Goal: Task Accomplishment & Management: Complete application form

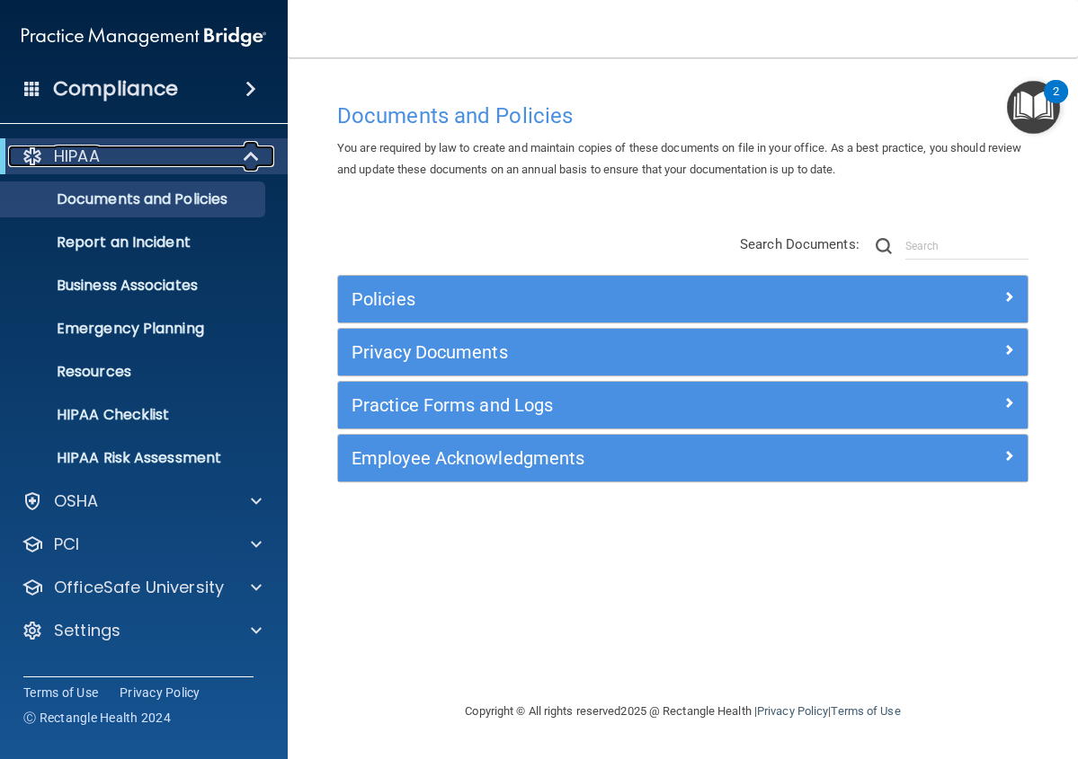
click at [248, 155] on span at bounding box center [252, 157] width 15 height 22
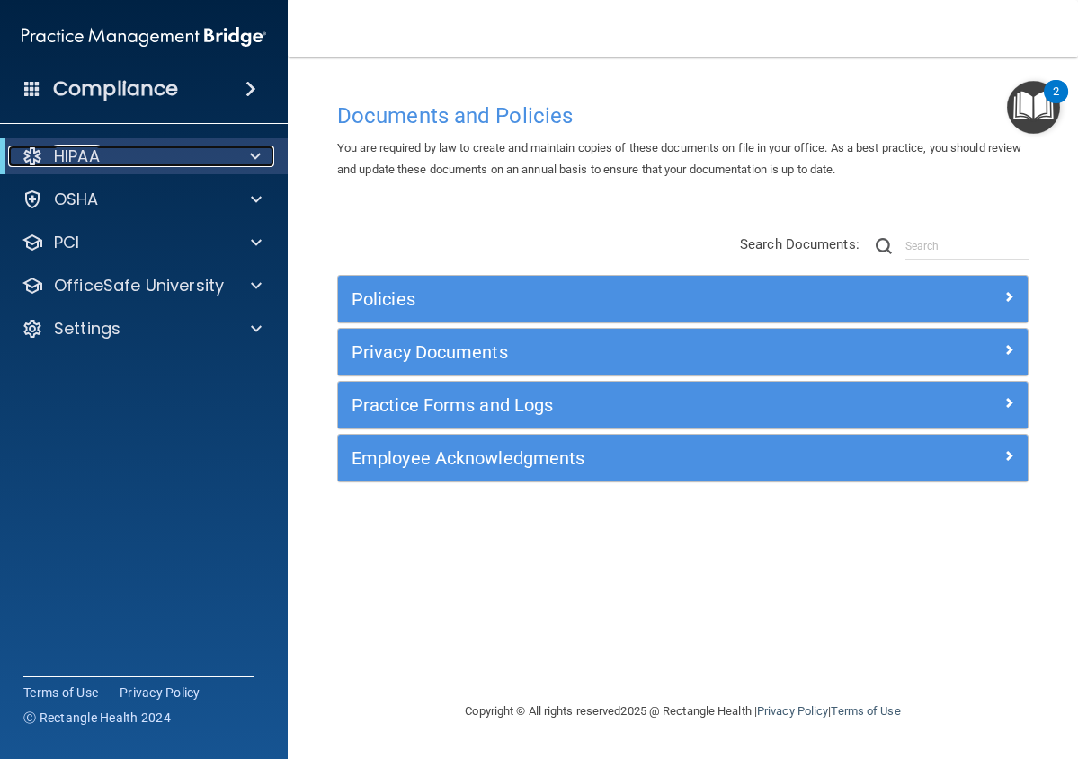
click at [248, 155] on div at bounding box center [252, 157] width 44 height 22
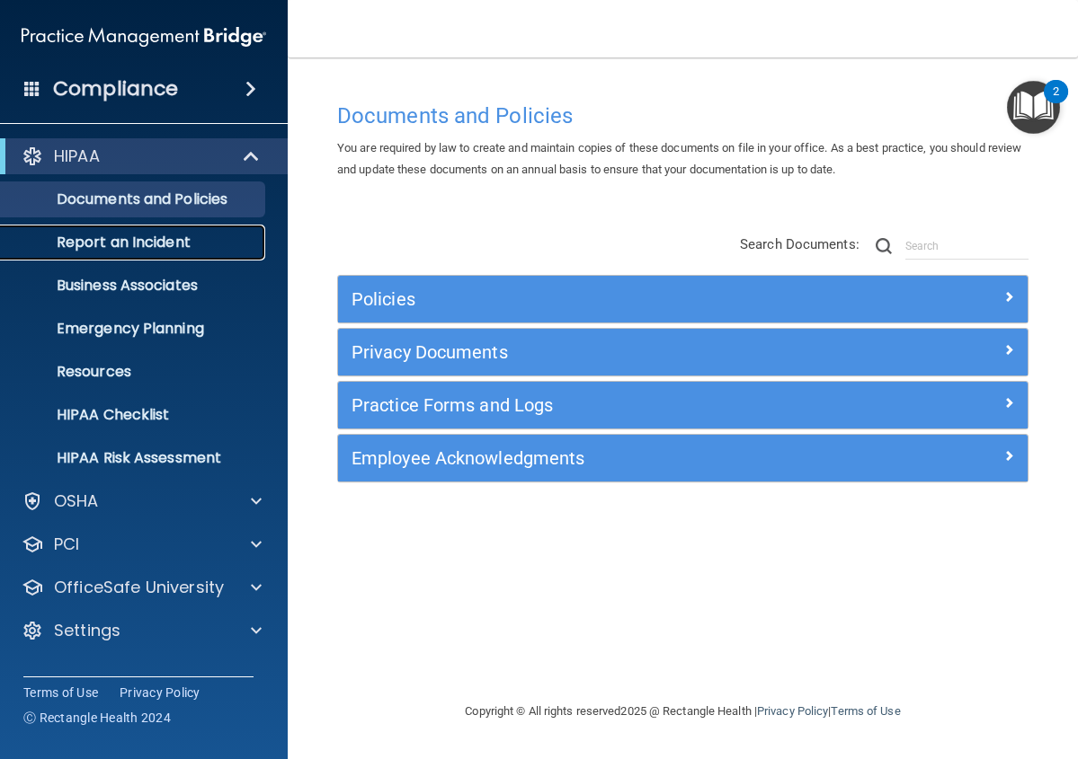
click at [190, 245] on p "Report an Incident" at bounding box center [134, 243] width 245 height 18
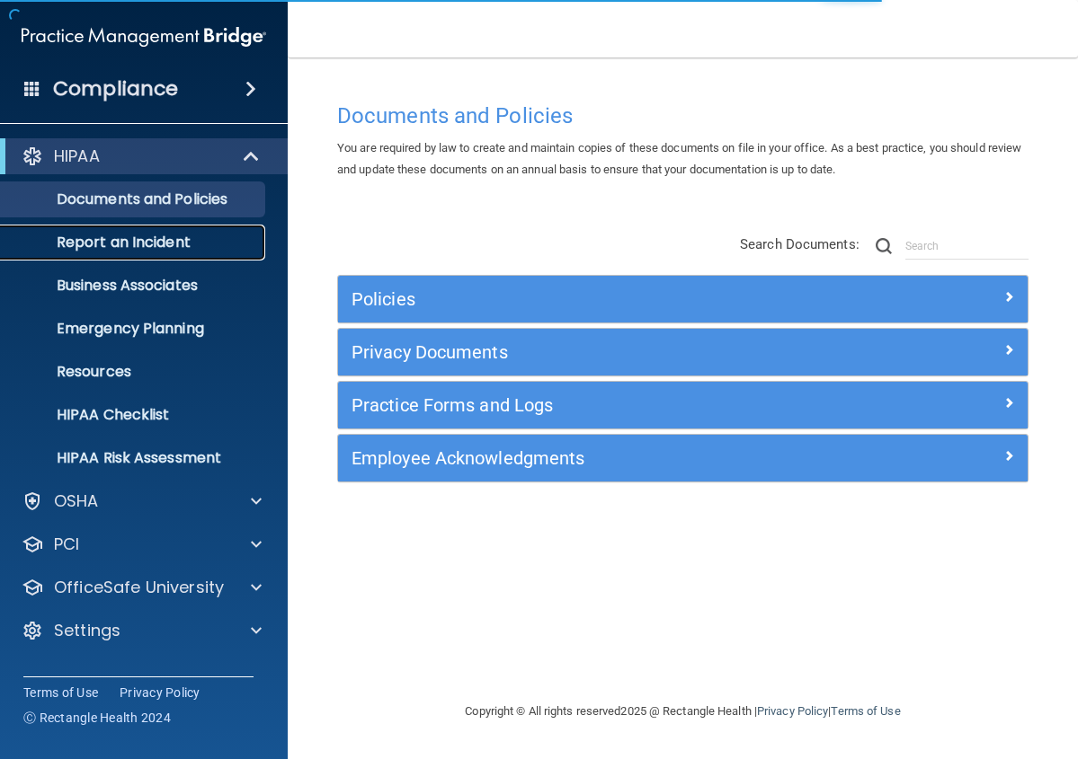
click at [210, 239] on p "Report an Incident" at bounding box center [134, 243] width 245 height 18
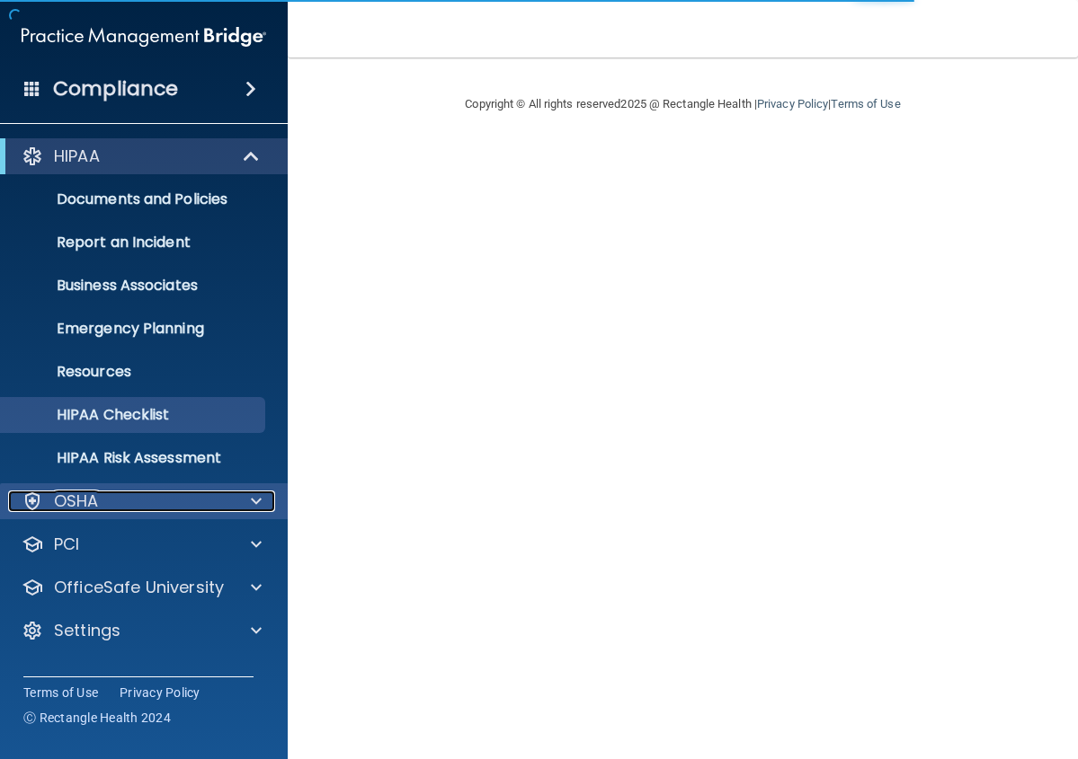
click at [169, 501] on div "OSHA" at bounding box center [119, 502] width 223 height 22
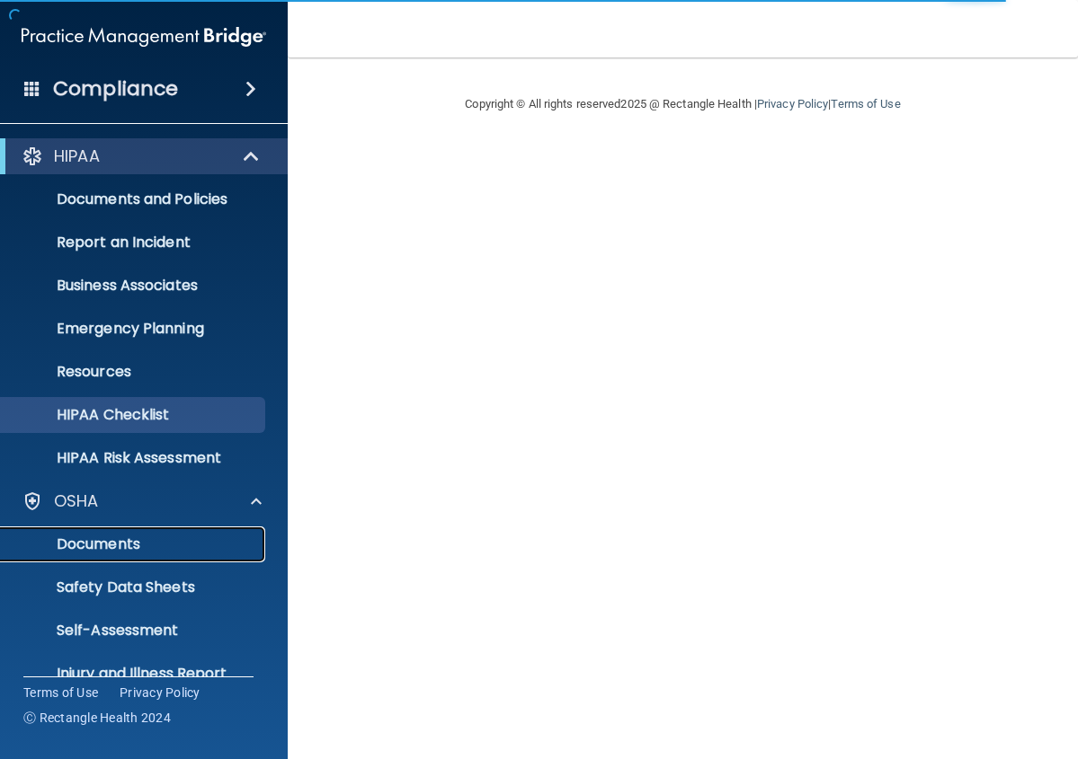
click at [165, 547] on p "Documents" at bounding box center [134, 545] width 245 height 18
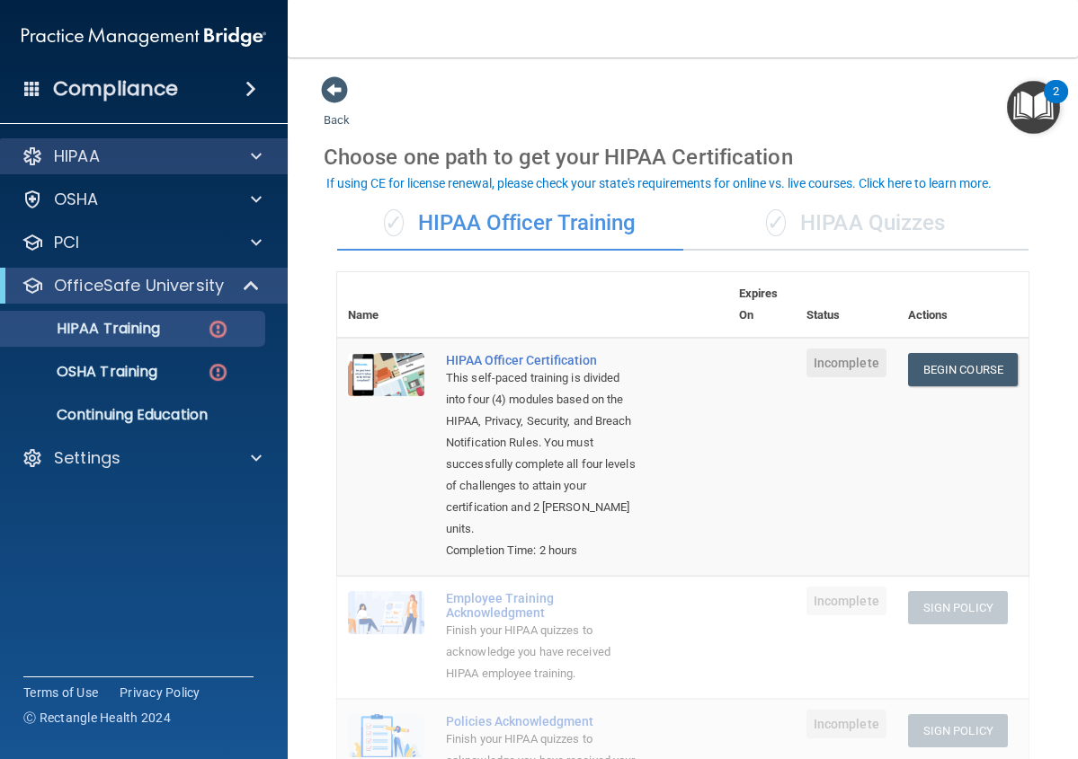
click at [200, 144] on div "HIPAA" at bounding box center [144, 156] width 288 height 36
click at [262, 153] on div at bounding box center [253, 157] width 45 height 22
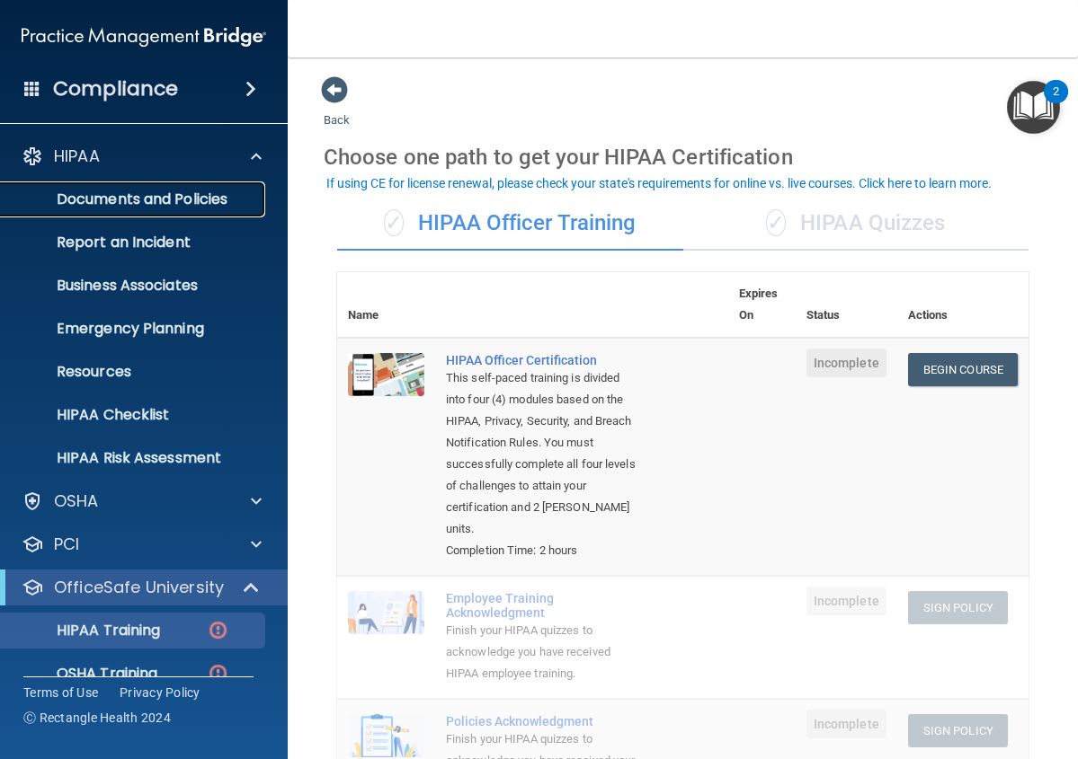
click at [216, 191] on p "Documents and Policies" at bounding box center [134, 200] width 245 height 18
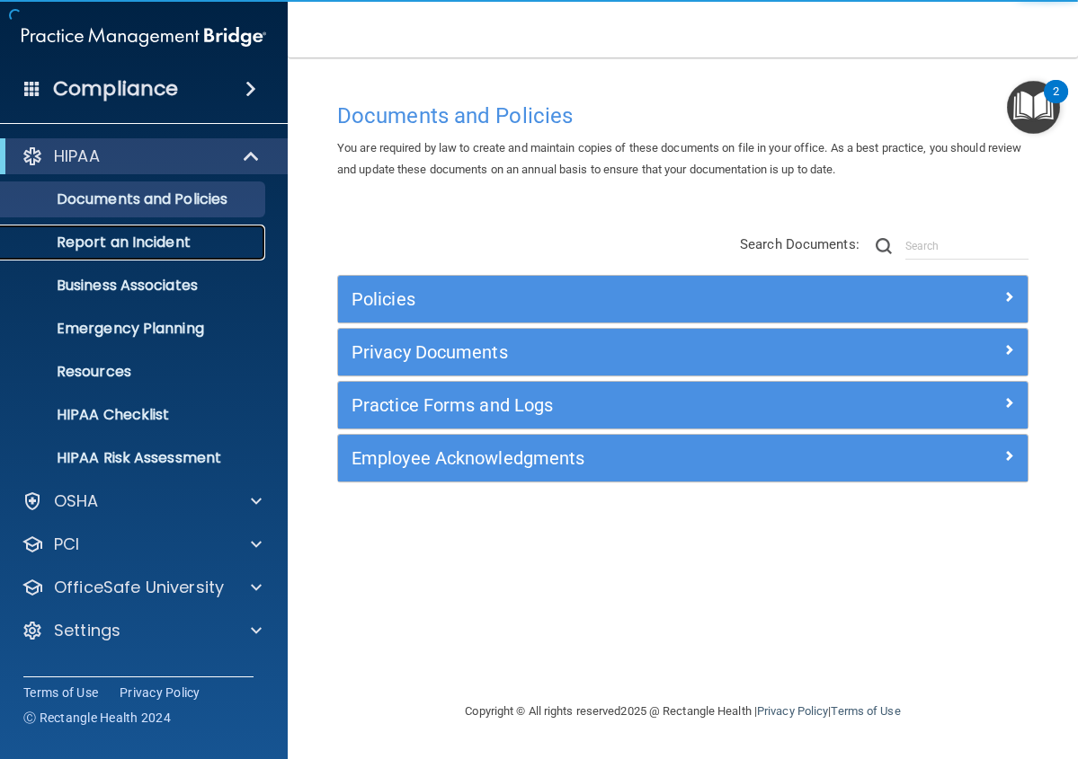
click at [222, 237] on p "Report an Incident" at bounding box center [134, 243] width 245 height 18
click at [120, 244] on p "Report an Incident" at bounding box center [134, 243] width 245 height 18
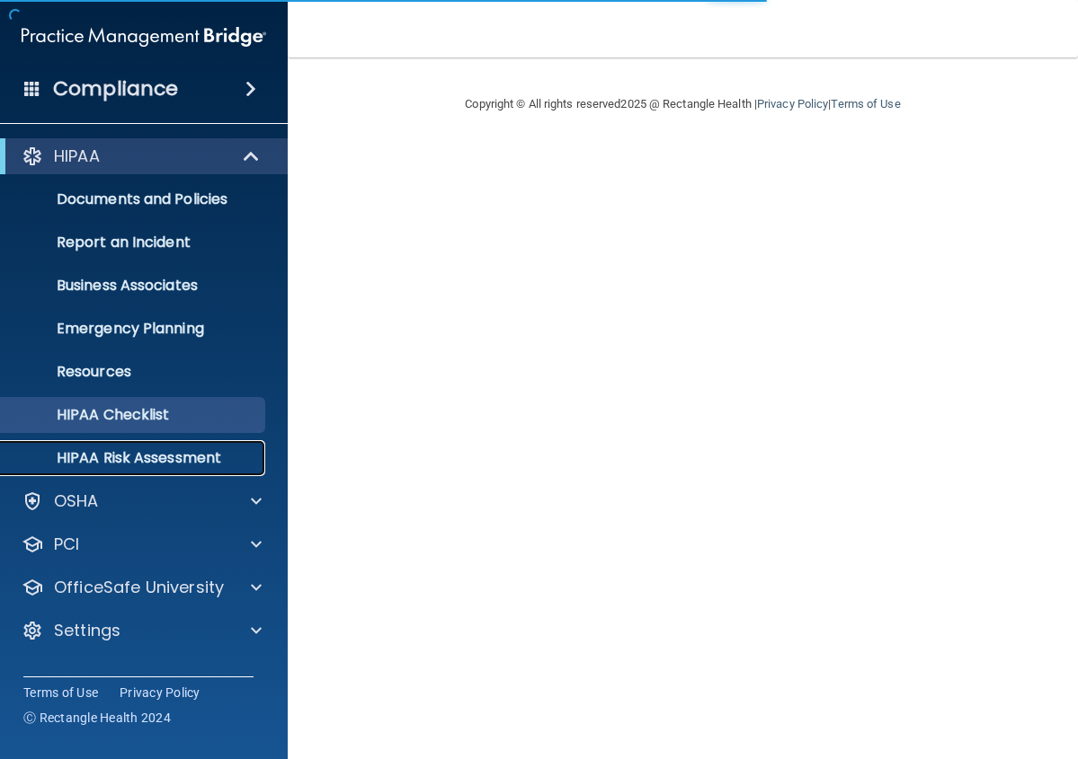
click at [142, 454] on p "HIPAA Risk Assessment" at bounding box center [134, 458] width 245 height 18
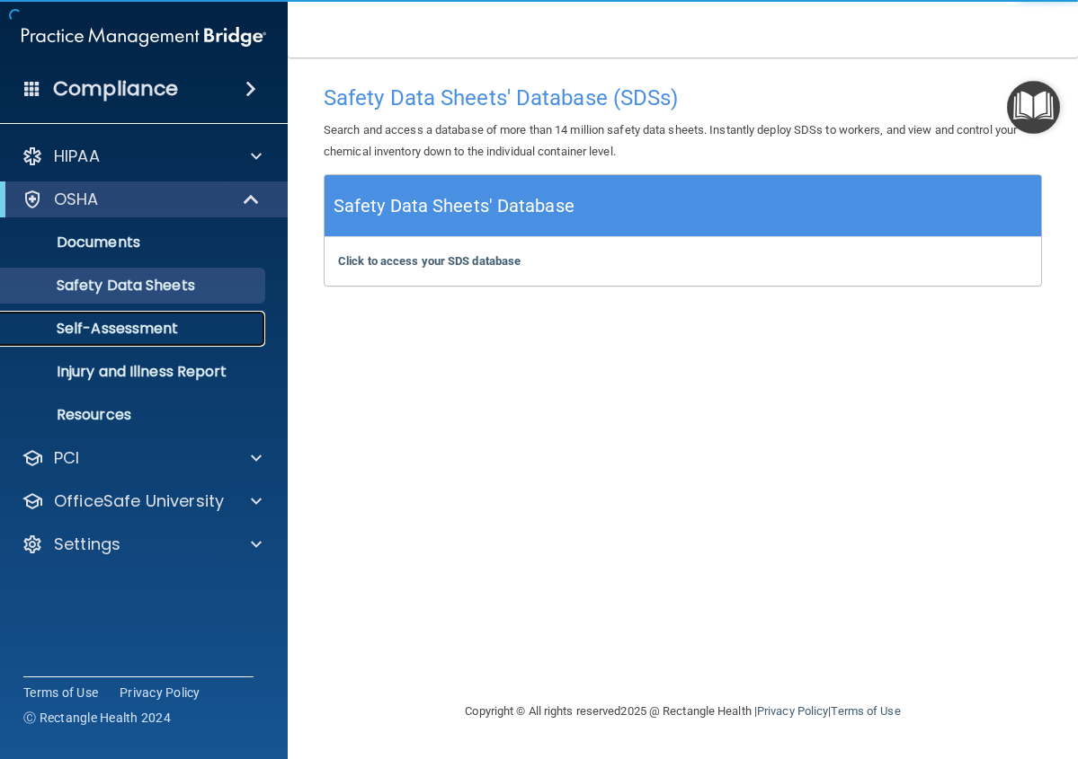
click at [211, 338] on link "Self-Assessment" at bounding box center [123, 329] width 283 height 36
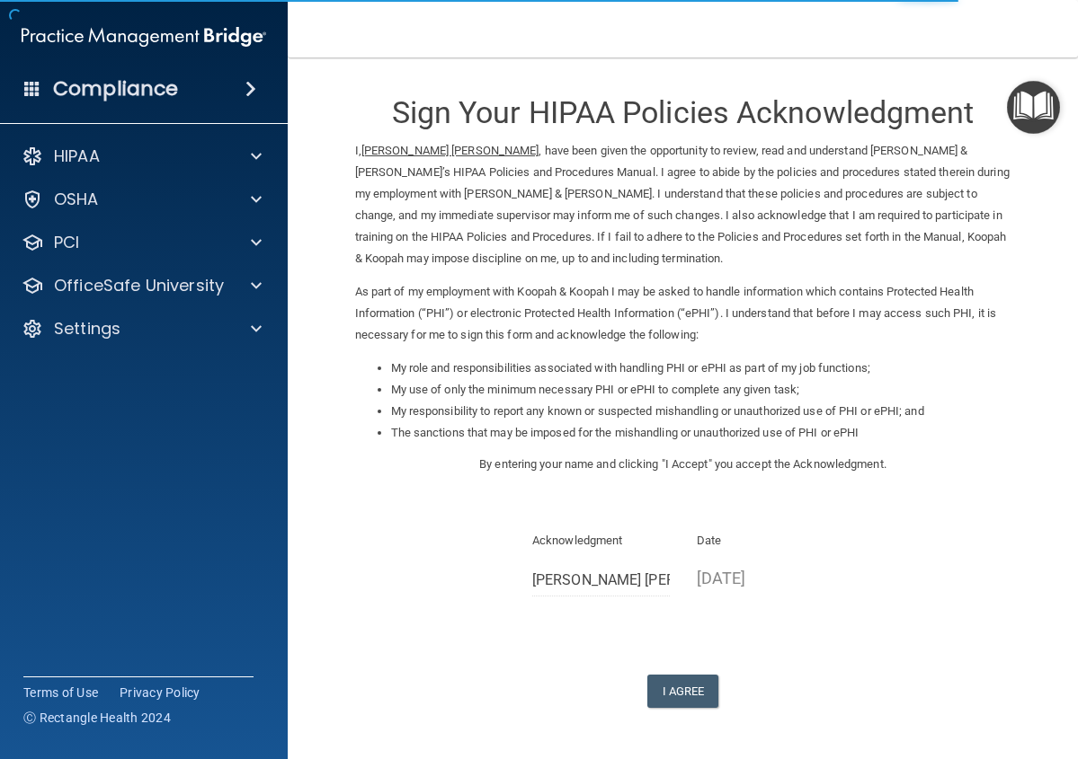
click at [729, 577] on p "10/14/2025" at bounding box center [766, 579] width 138 height 30
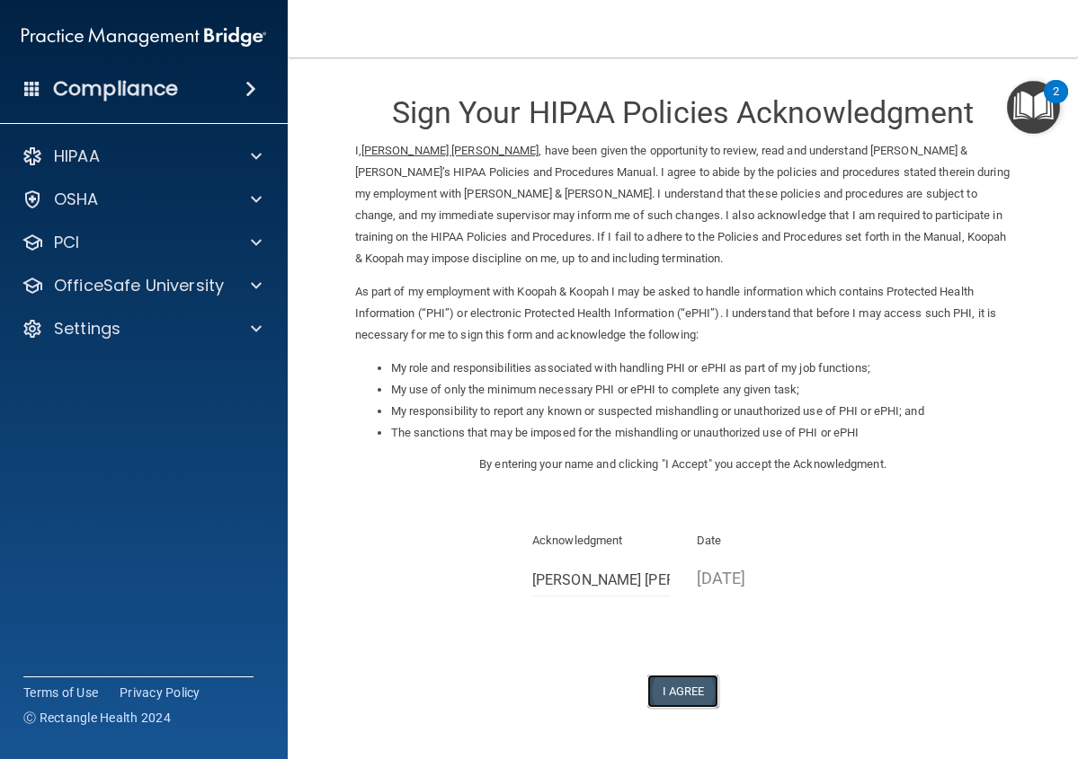
click at [674, 698] on button "I Agree" at bounding box center [683, 691] width 72 height 33
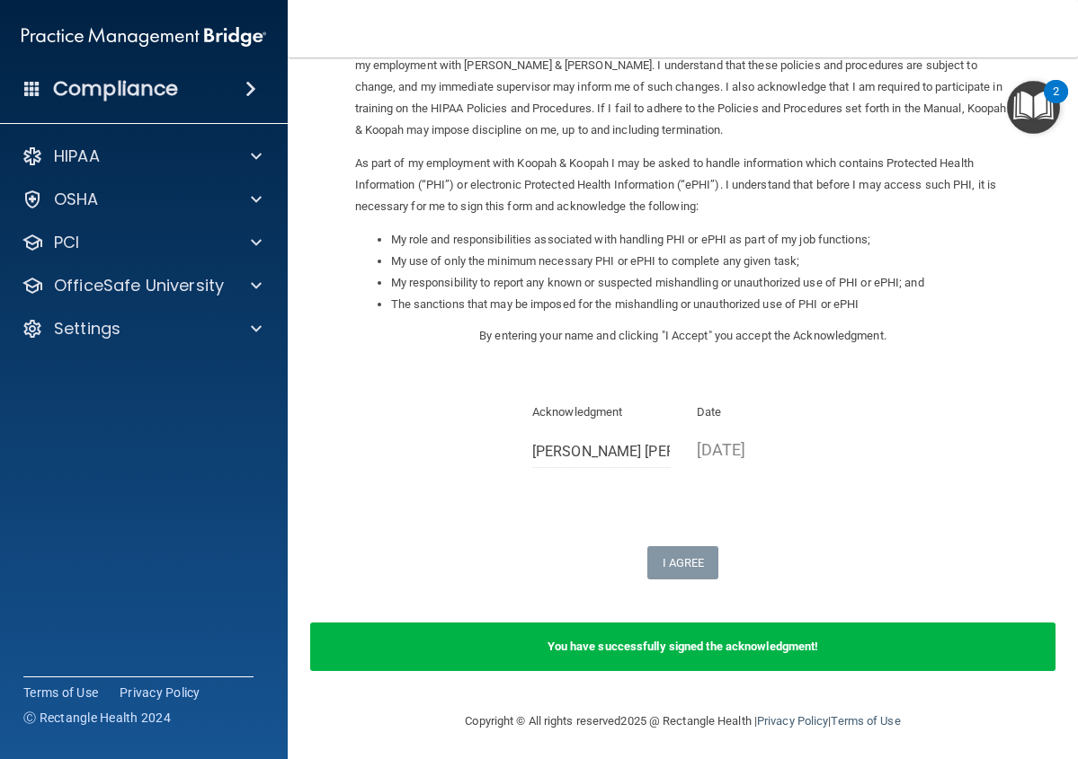
scroll to position [134, 0]
